Goal: Task Accomplishment & Management: Complete application form

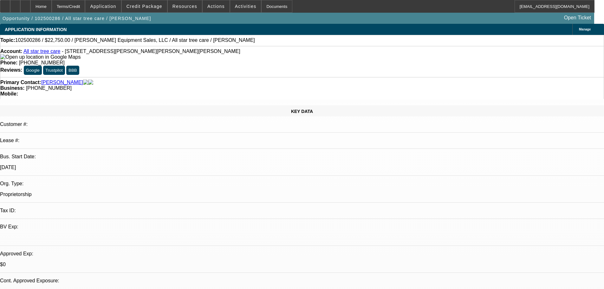
select select "0"
select select "2"
select select "0.1"
select select "4"
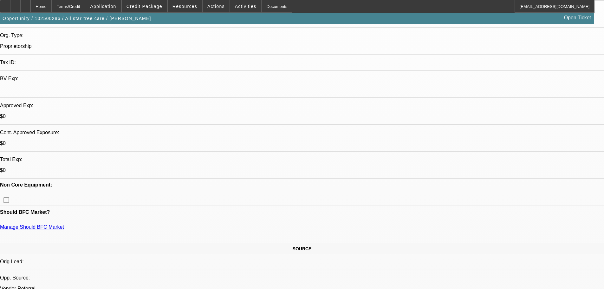
scroll to position [191, 0]
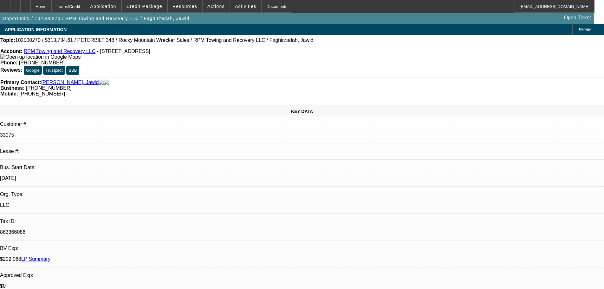
select select "0"
select select "2"
select select "0.1"
select select "4"
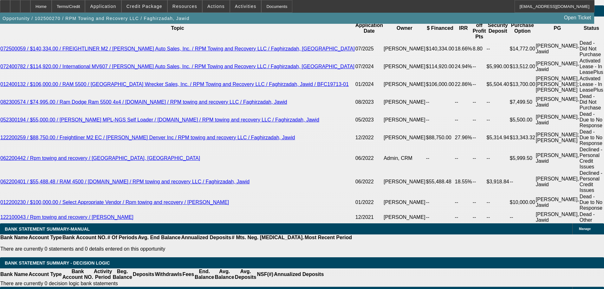
scroll to position [1078, 0]
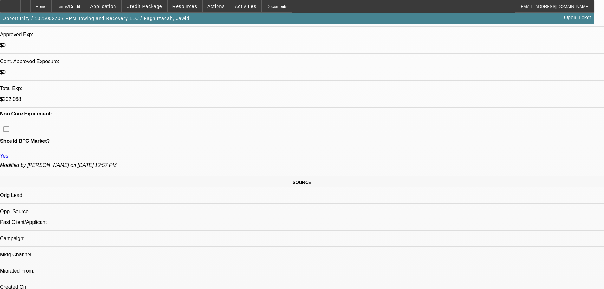
scroll to position [190, 0]
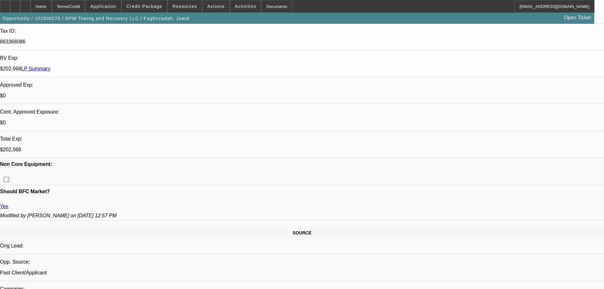
type input "$0.00"
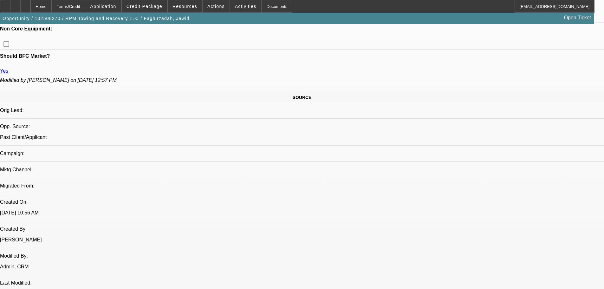
scroll to position [380, 0]
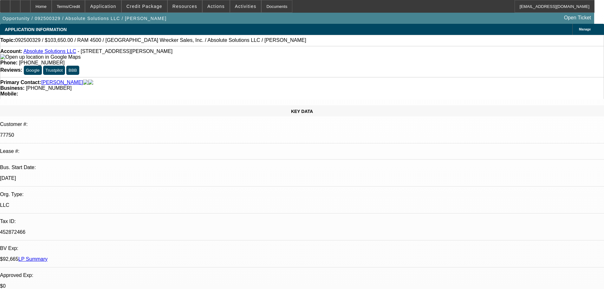
select select "0"
select select "6"
select select "0"
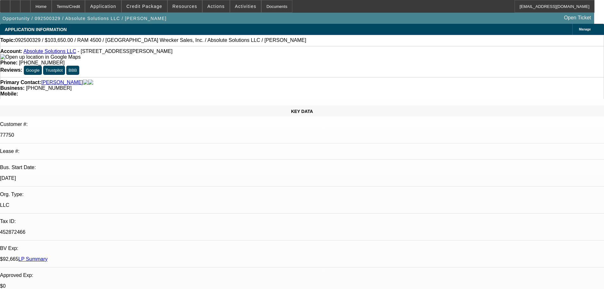
select select "0"
select select "6"
select select "0"
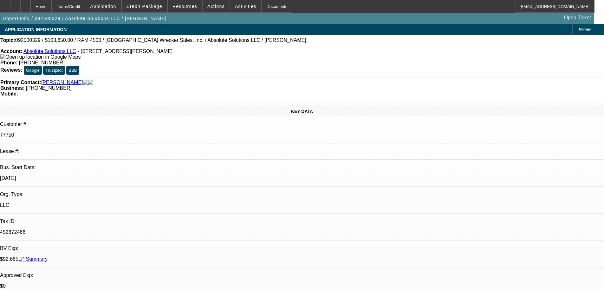
select select "0"
select select "6"
select select "0"
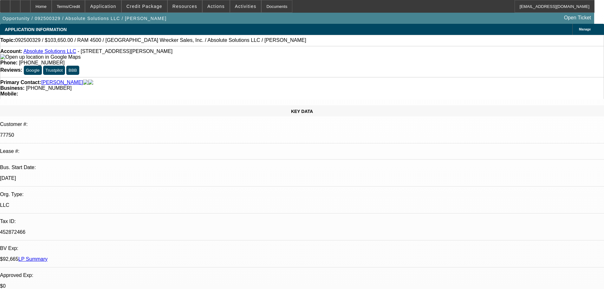
select select "6"
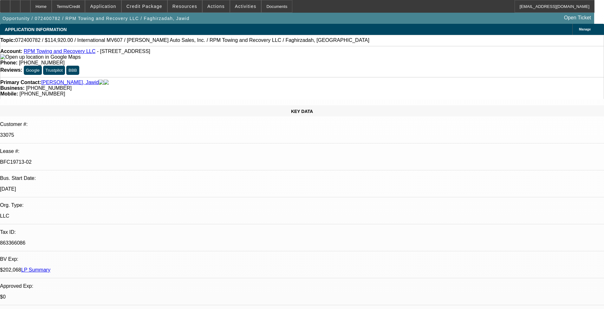
select select "0"
select select "2"
select select "0.1"
select select "4"
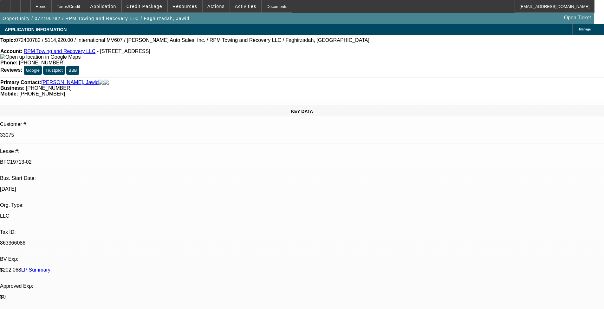
select select "0"
select select "2"
select select "0.1"
select select "4"
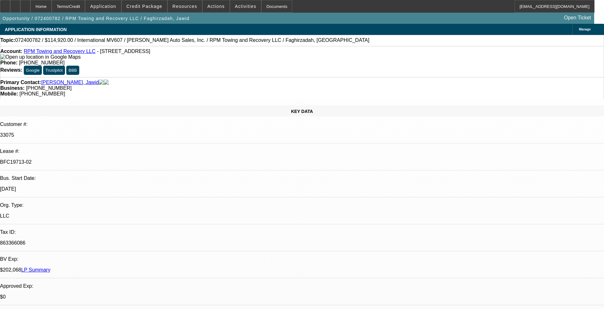
select select "0"
select select "2"
select select "0.1"
select select "4"
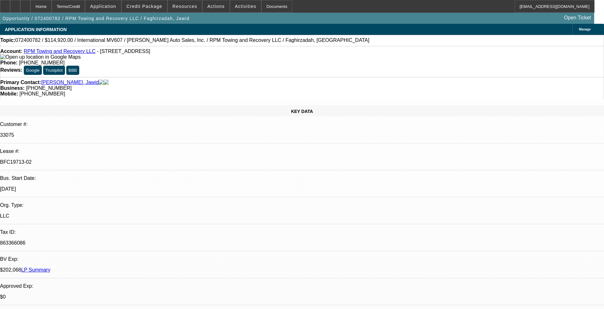
select select "0"
select select "2"
select select "0.1"
select select "4"
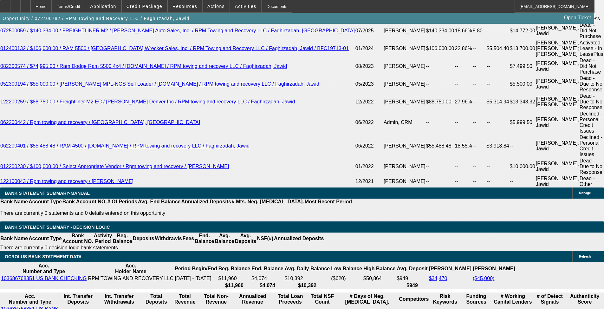
scroll to position [1210, 0]
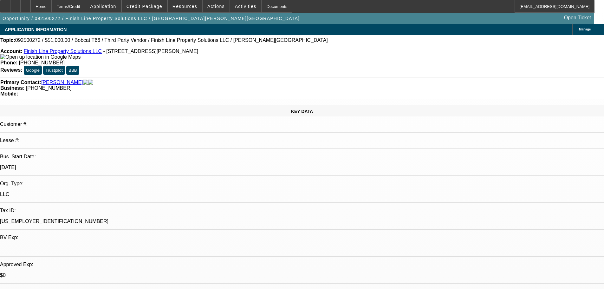
select select "0"
select select "3"
select select "0"
select select "6"
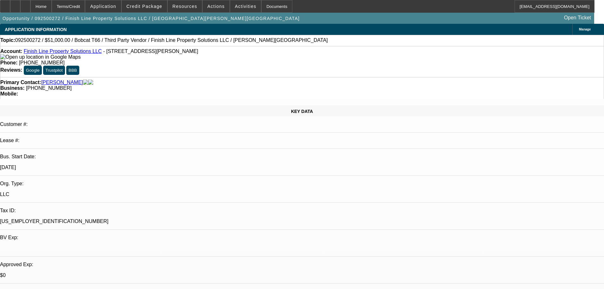
select select "0"
select select "6"
select select "0"
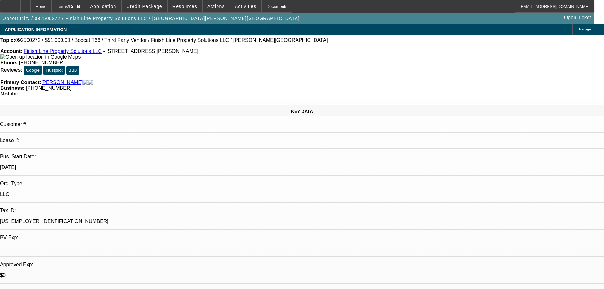
select select "0"
select select "6"
select select "0"
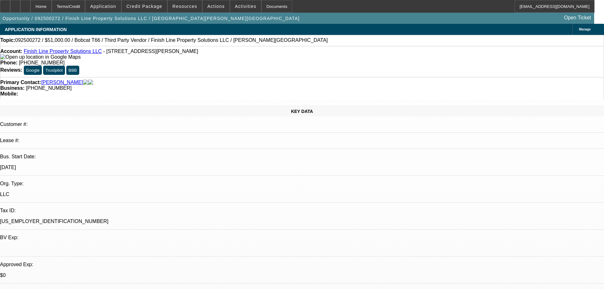
select select "3"
select select "0"
select select "6"
click at [154, 4] on span "Credit Package" at bounding box center [144, 6] width 36 height 5
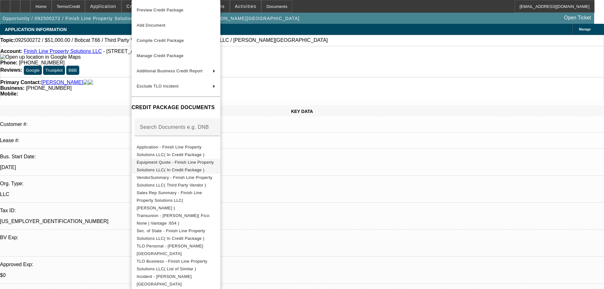
click at [201, 166] on span "Equipment Quote - Finish Line Property Solutions LLC( In Credit Package )" at bounding box center [176, 165] width 79 height 15
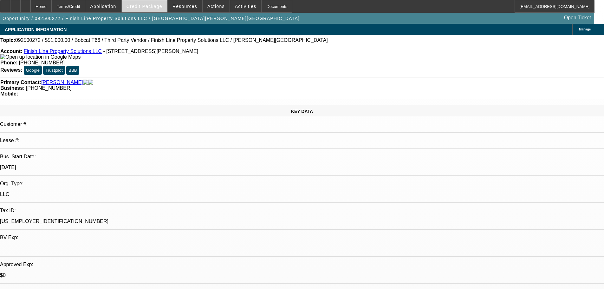
click at [156, 8] on span "Credit Package" at bounding box center [144, 6] width 36 height 5
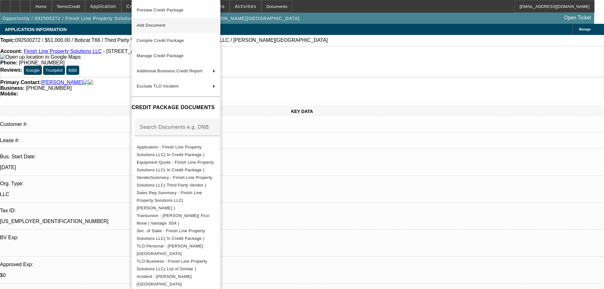
click at [172, 26] on span "Add Document" at bounding box center [176, 26] width 79 height 8
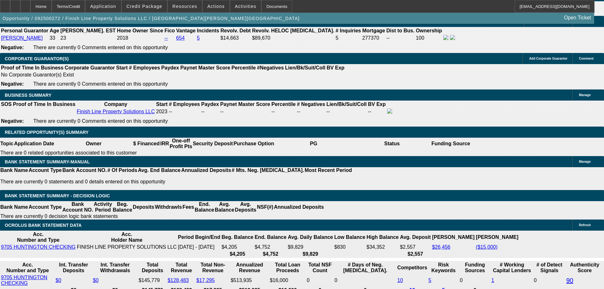
scroll to position [919, 0]
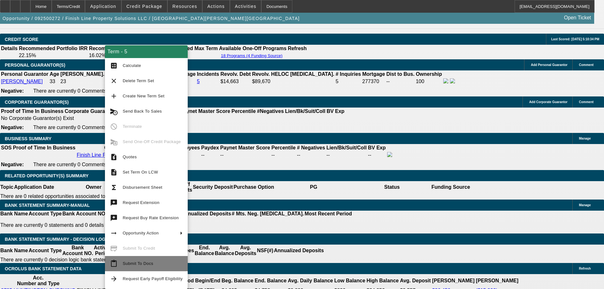
click at [158, 267] on span "Submit To Docs" at bounding box center [153, 264] width 60 height 8
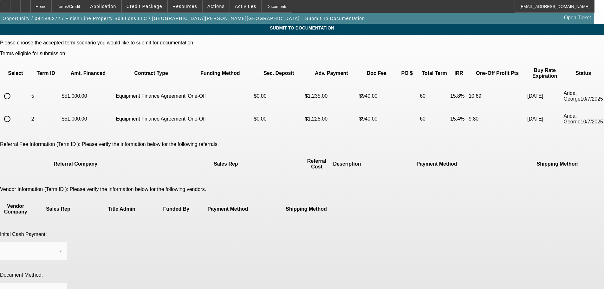
click at [14, 90] on input "radio" at bounding box center [7, 96] width 13 height 13
radio input "true"
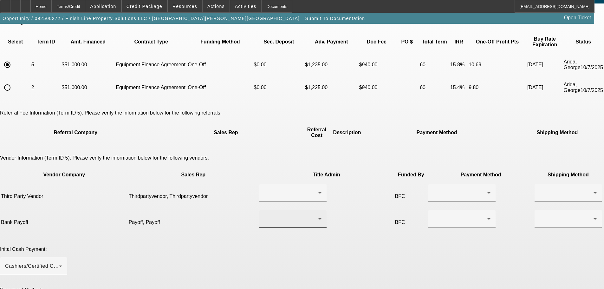
scroll to position [32, 0]
click at [286, 189] on div at bounding box center [291, 193] width 54 height 8
click at [289, 181] on span "Thirdpartyvendor, Thirdpartyvendor" at bounding box center [274, 180] width 64 height 15
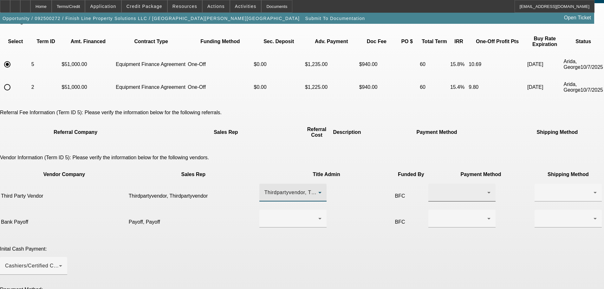
click at [433, 184] on div at bounding box center [461, 193] width 57 height 18
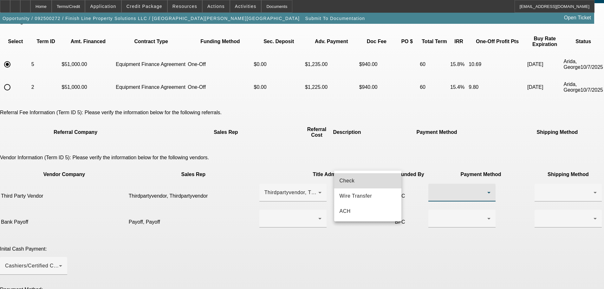
click at [372, 179] on mat-option "Check" at bounding box center [367, 180] width 67 height 15
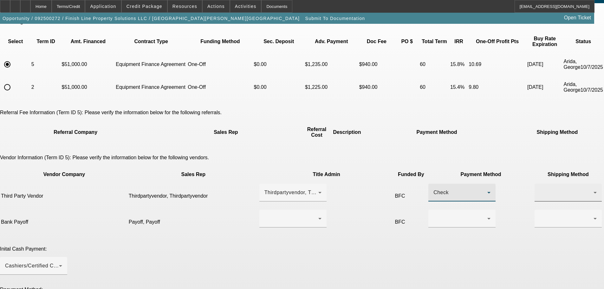
click at [540, 189] on div at bounding box center [567, 193] width 54 height 8
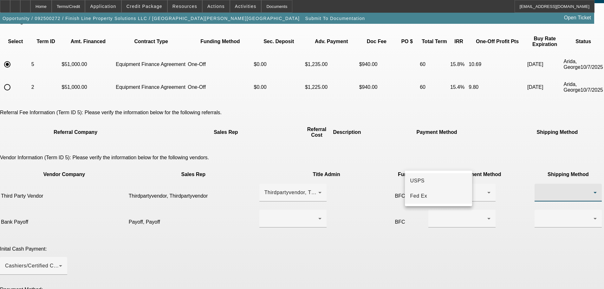
click at [438, 197] on mat-option "Fed Ex" at bounding box center [438, 195] width 67 height 15
click at [268, 215] on div at bounding box center [291, 219] width 54 height 8
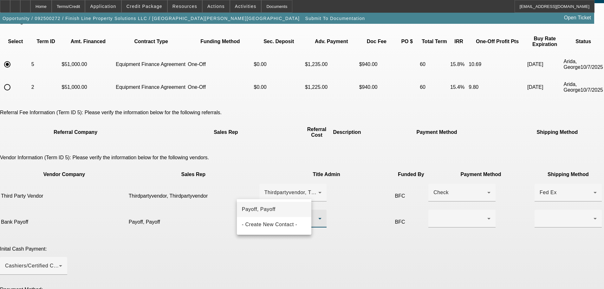
click at [279, 212] on mat-option "Payoff, Payoff" at bounding box center [274, 209] width 74 height 15
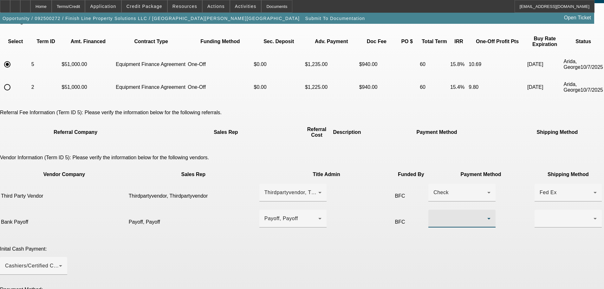
click at [433, 215] on div at bounding box center [460, 219] width 54 height 8
click at [364, 225] on span "Wire Transfer" at bounding box center [355, 225] width 33 height 8
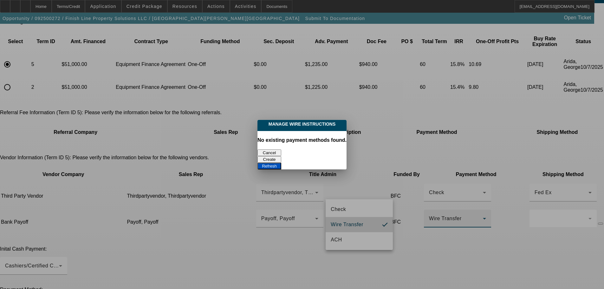
scroll to position [0, 0]
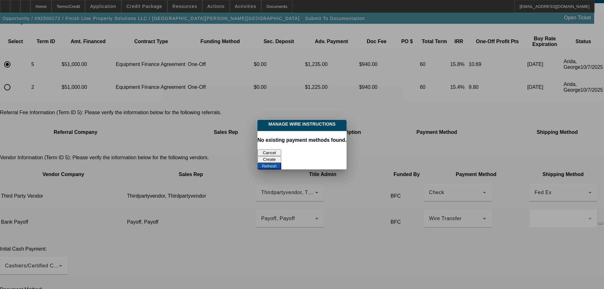
click at [281, 156] on button "Create" at bounding box center [269, 159] width 24 height 7
click at [281, 163] on button "Refresh" at bounding box center [269, 166] width 24 height 7
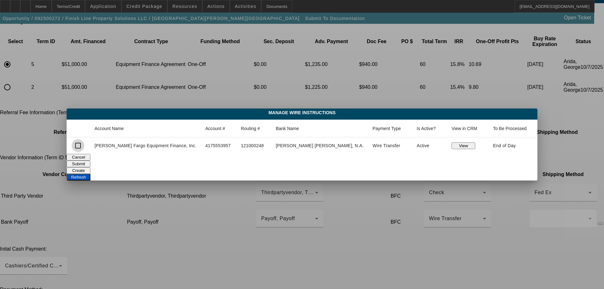
click at [84, 146] on input "checkbox" at bounding box center [78, 145] width 13 height 13
checkbox input "true"
click at [90, 160] on button "Submit" at bounding box center [79, 163] width 24 height 7
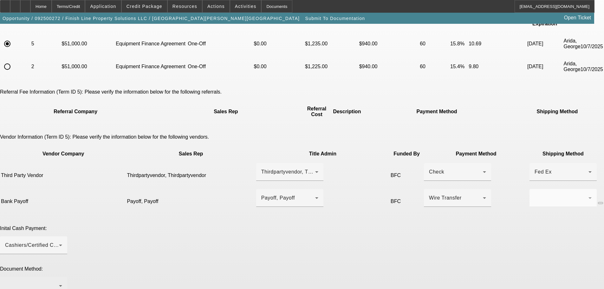
scroll to position [63, 0]
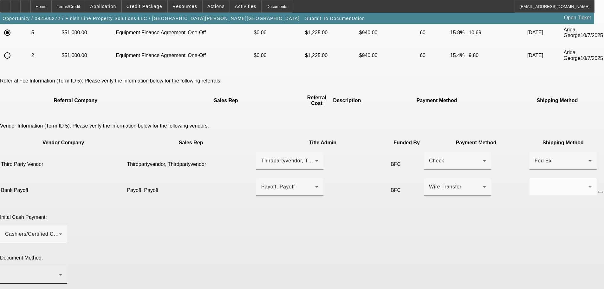
click at [59, 271] on div at bounding box center [32, 275] width 54 height 8
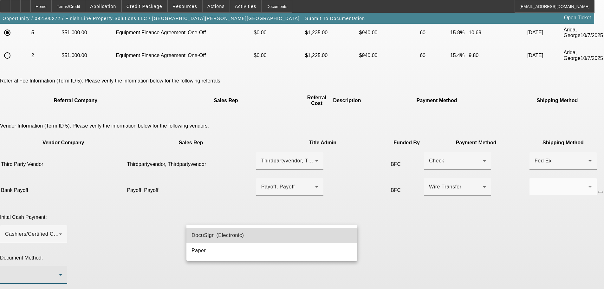
click at [229, 235] on span "DocuSign (Electronic)" at bounding box center [217, 235] width 52 height 8
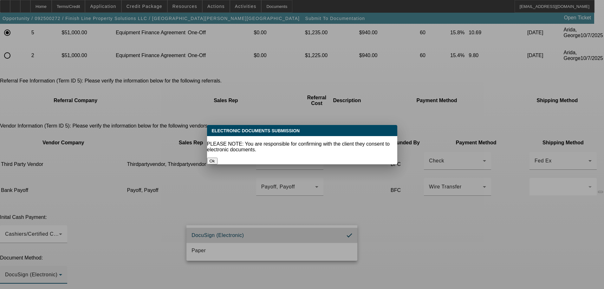
scroll to position [0, 0]
click at [217, 158] on button "Ok" at bounding box center [212, 161] width 10 height 7
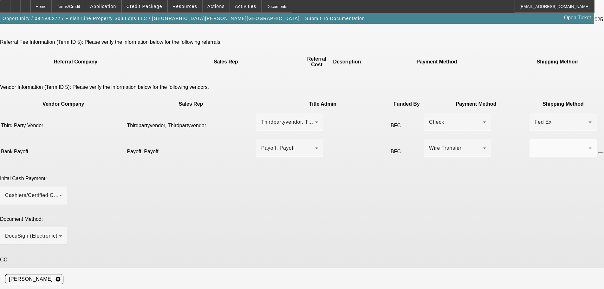
scroll to position [140, 0]
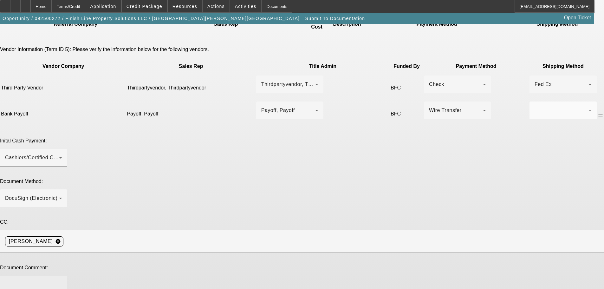
click at [62, 281] on textarea at bounding box center [33, 288] width 57 height 15
type textarea "H"
click at [154, 7] on span "Credit Package" at bounding box center [144, 6] width 36 height 5
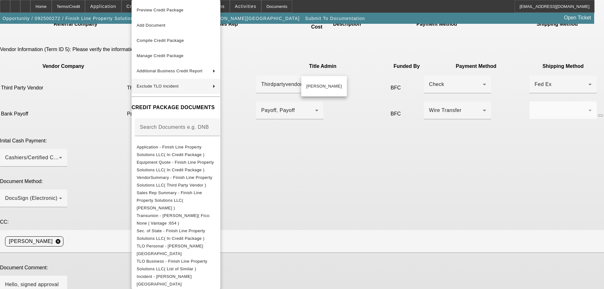
click at [400, 202] on div at bounding box center [302, 144] width 604 height 289
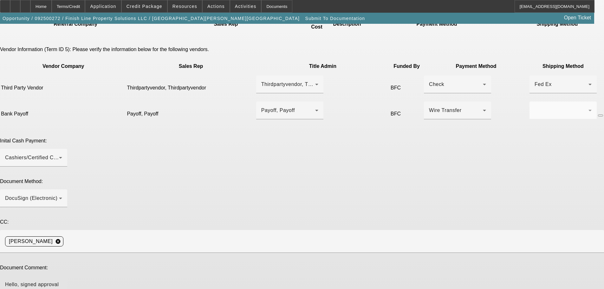
click at [62, 281] on textarea "Hello, signed approval letter, bank payoff + wire, updated PP invoice, copy of …" at bounding box center [33, 288] width 57 height 15
click at [62, 275] on div "Hello, signed approval letter, bank payoff + wire, updated PP invoice, copy of …" at bounding box center [33, 287] width 57 height 25
paste textarea "logan@finishlineps.com"
click at [62, 281] on textarea "Hello, signed approval letter, bank payoff + wire, updated PP invoice, copy of …" at bounding box center [33, 288] width 57 height 15
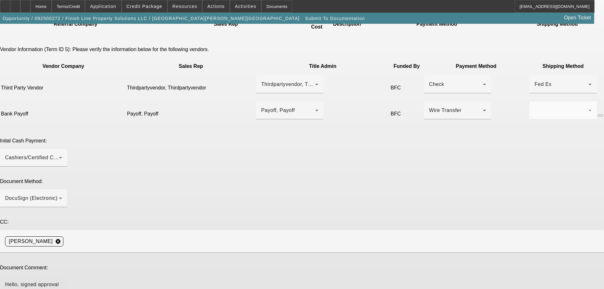
drag, startPoint x: 471, startPoint y: 205, endPoint x: 469, endPoint y: 231, distance: 25.8
drag, startPoint x: 256, startPoint y: 221, endPoint x: 216, endPoint y: 210, distance: 41.8
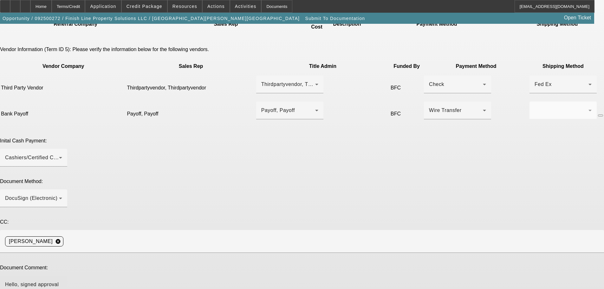
paste textarea "jaypurseljkexcavating@gmail.com"
type textarea "Hello, signed approval letter, bank payoff + wire, updated PP invoice, copy of …"
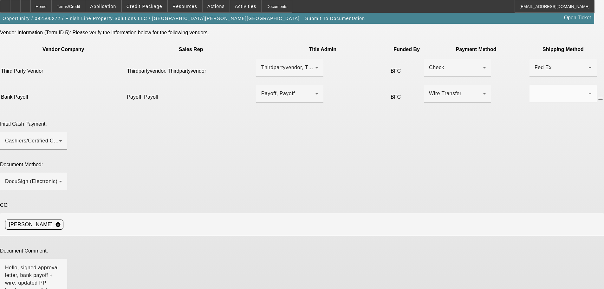
scroll to position [165, 0]
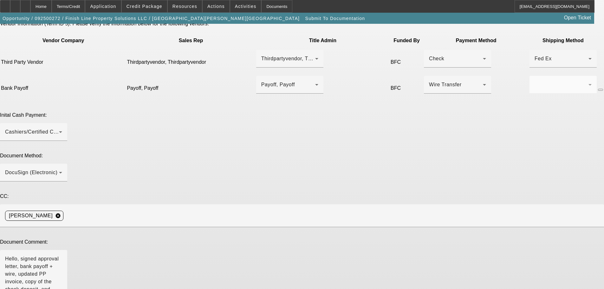
type textarea "Reduced to 1+0, met in the middle on a doc fee deal but marked his deal up in t…"
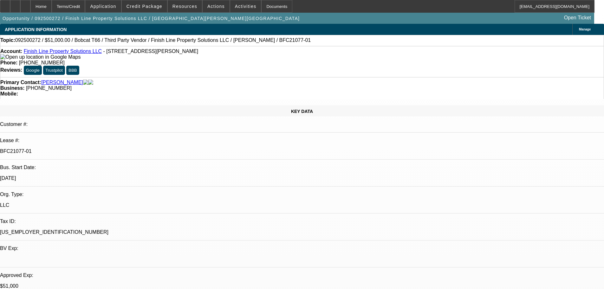
select select "0"
select select "3"
select select "0"
select select "6"
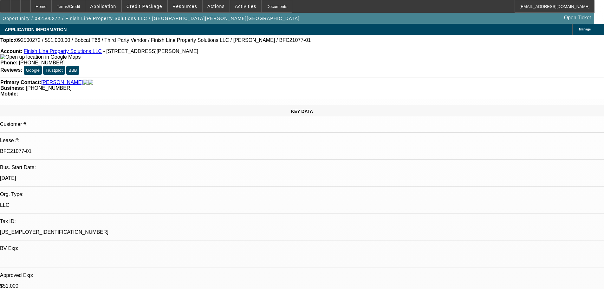
select select "0"
select select "6"
select select "0"
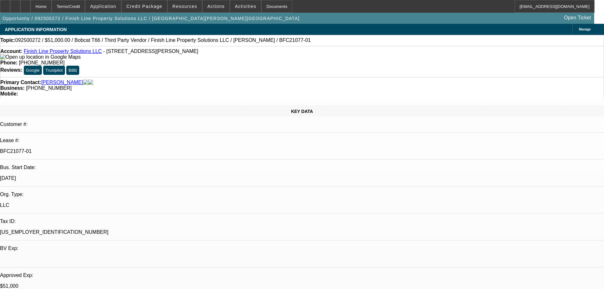
select select "0"
select select "6"
select select "0"
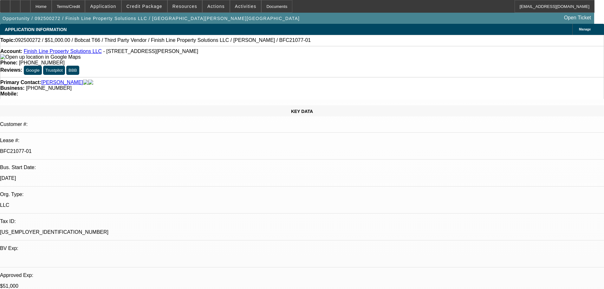
select select "3"
select select "0"
select select "6"
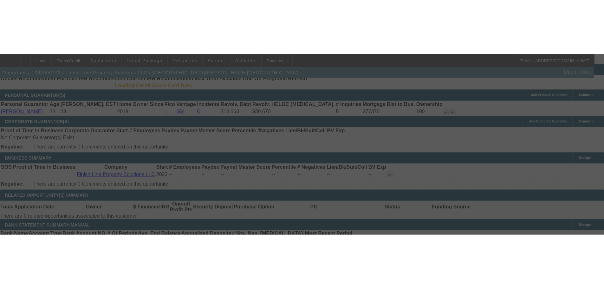
scroll to position [14, 0]
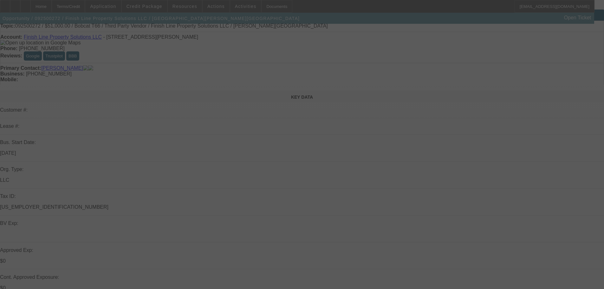
select select "0"
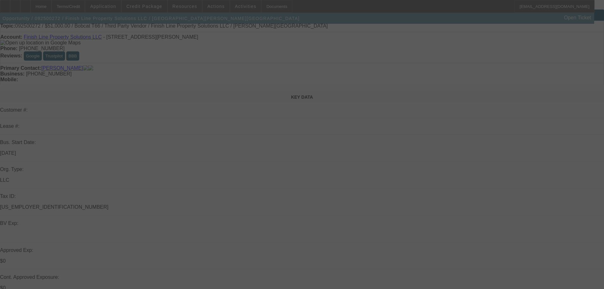
select select "0"
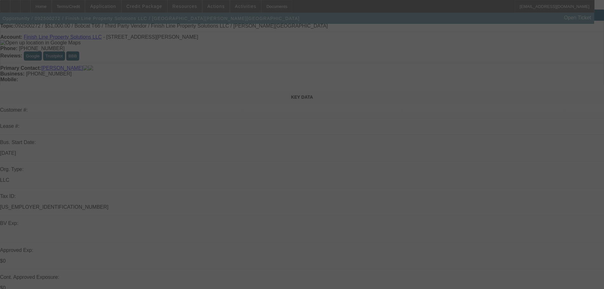
select select "0"
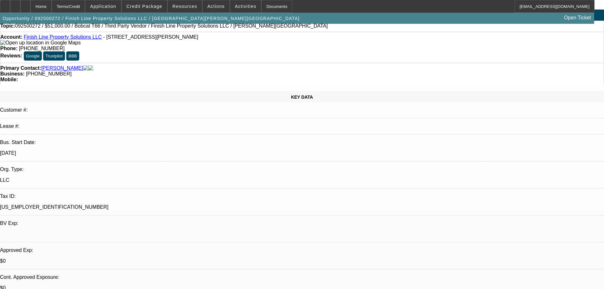
select select "3"
select select "6"
select select "1"
select select "6"
select select "1"
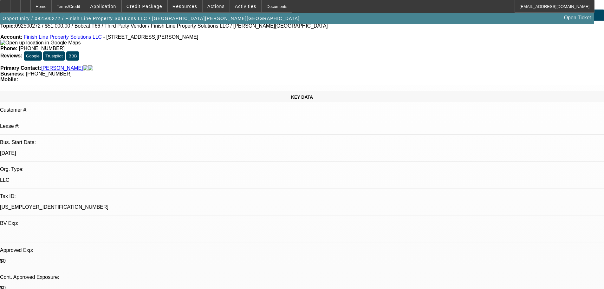
select select "6"
select select "3"
select select "6"
click at [155, 5] on span "Credit Package" at bounding box center [144, 6] width 36 height 5
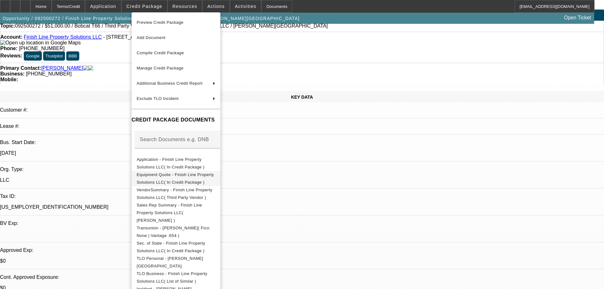
click at [191, 174] on span "Equipment Quote - Finish Line Property Solutions LLC( In Credit Package )" at bounding box center [175, 178] width 77 height 12
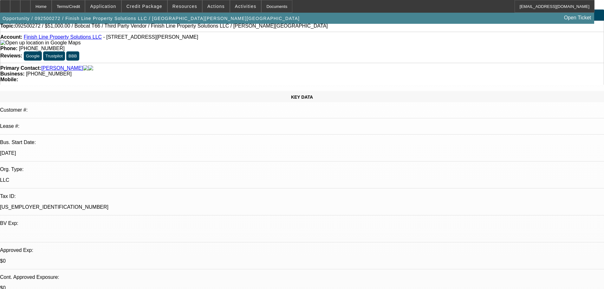
click at [60, 65] on link "Beckwith, Logan" at bounding box center [62, 68] width 42 height 6
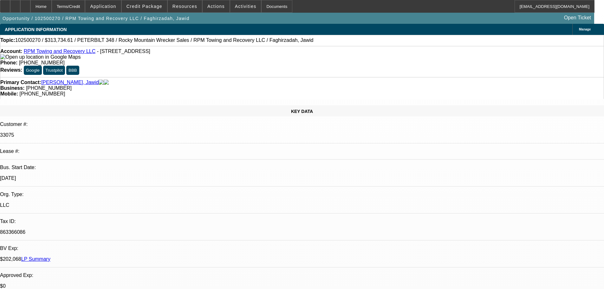
select select "0"
select select "2"
select select "0.1"
select select "4"
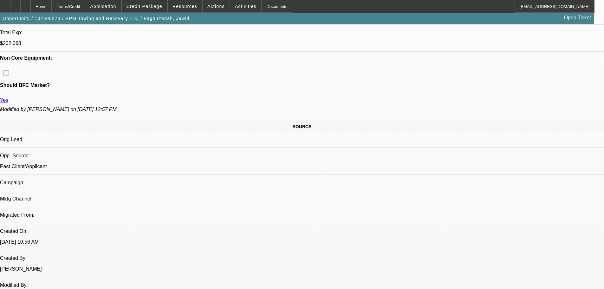
scroll to position [190, 0]
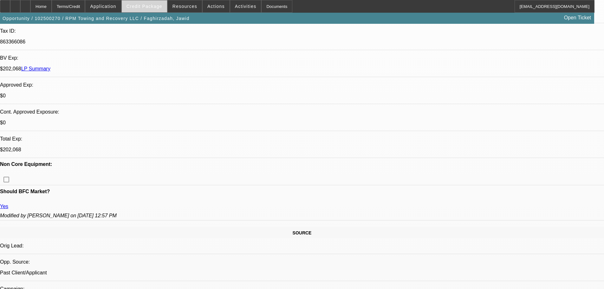
click at [149, 7] on span "Credit Package" at bounding box center [144, 6] width 36 height 5
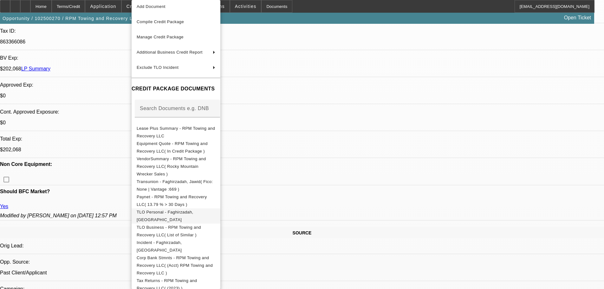
scroll to position [29, 0]
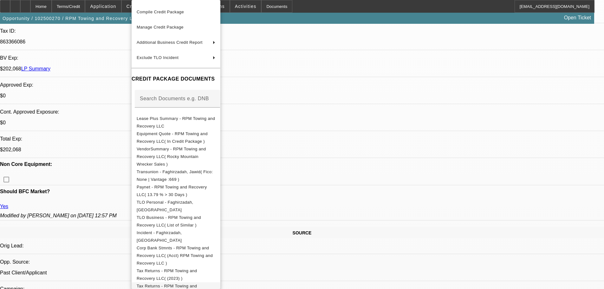
click at [215, 282] on span "Tax Returns - RPM Towing and Recovery LLC( (2024) )" at bounding box center [176, 289] width 79 height 15
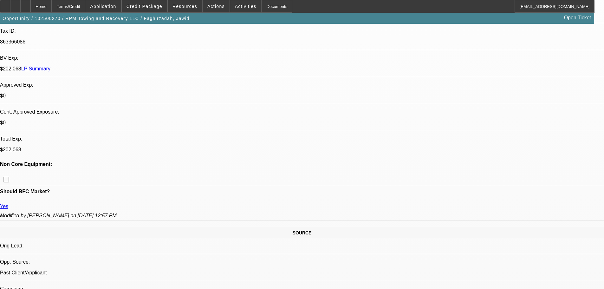
radio input "true"
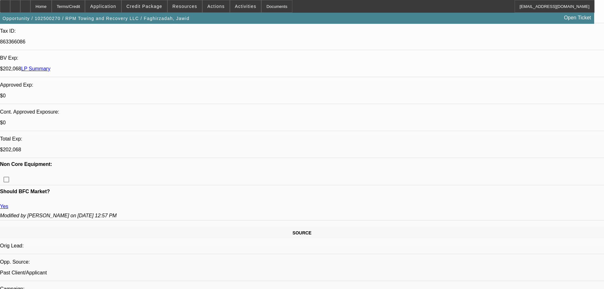
type textarea "no interims 2025 done yet, they just got 2024s filed 9/3."
radio input "true"
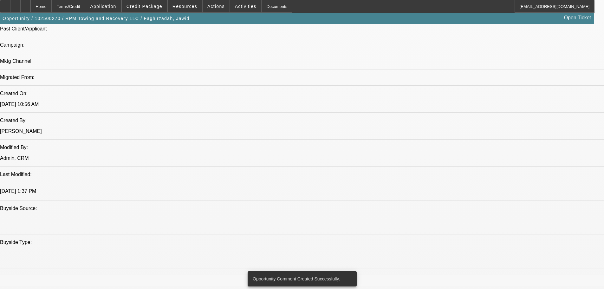
scroll to position [539, 0]
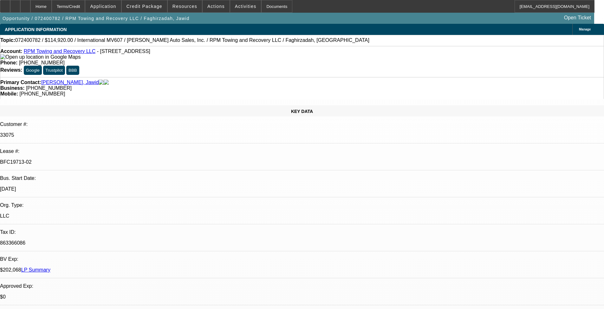
select select "0"
select select "2"
select select "0.1"
select select "4"
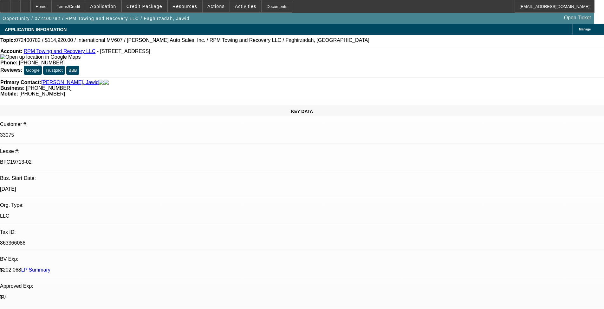
select select "0"
select select "2"
select select "0.1"
select select "4"
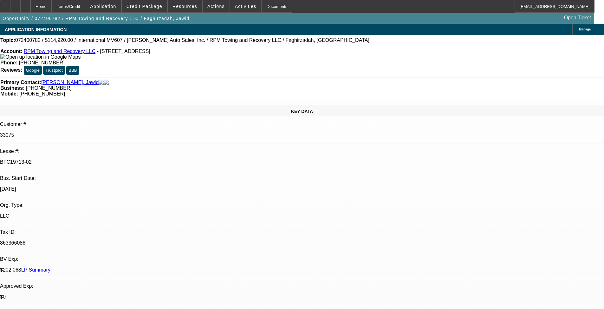
select select "0"
select select "2"
select select "0.1"
select select "4"
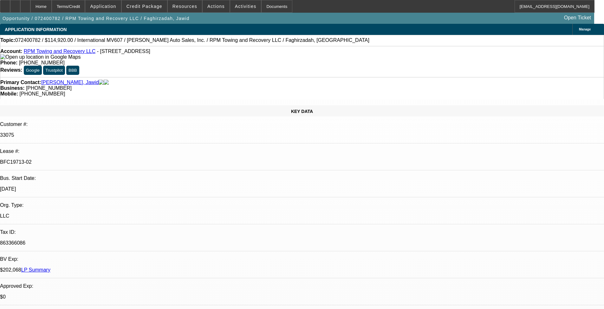
select select "0"
select select "2"
select select "0.1"
select select "4"
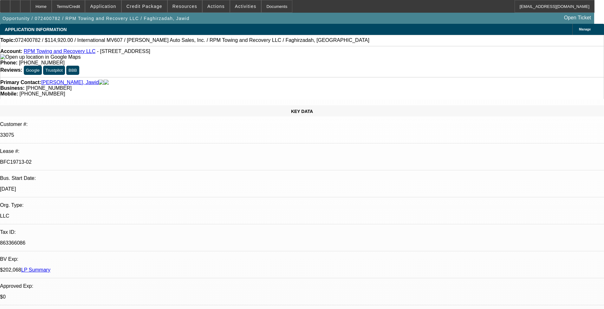
scroll to position [1210, 0]
